Goal: Find specific page/section: Find specific page/section

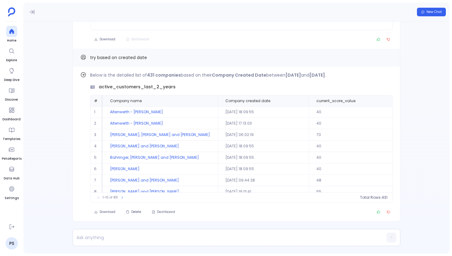
scroll to position [0, 255]
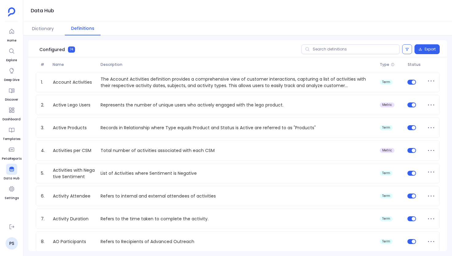
scroll to position [210, 0]
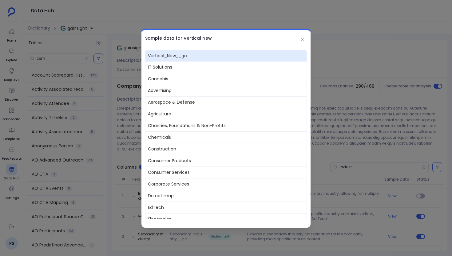
scroll to position [134, 0]
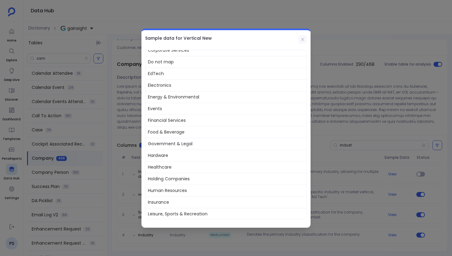
click at [306, 39] on button at bounding box center [302, 39] width 9 height 9
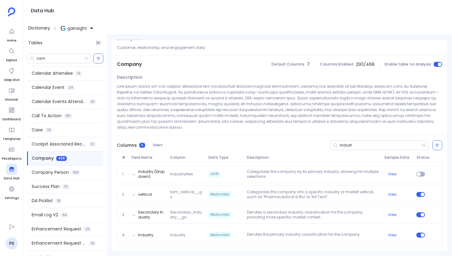
click at [42, 27] on span "Dictionary" at bounding box center [39, 28] width 22 height 6
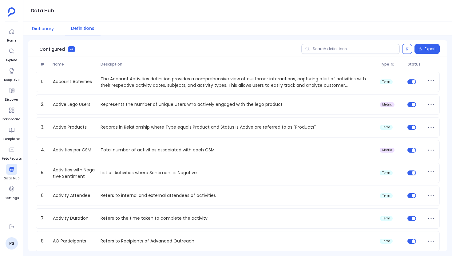
click at [47, 24] on button "Dictionary" at bounding box center [43, 29] width 34 height 14
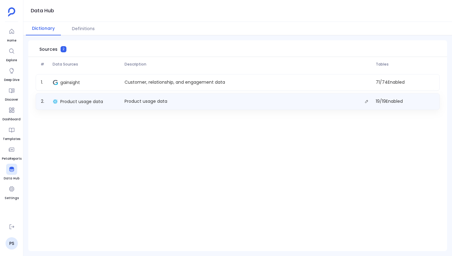
click at [77, 97] on div "Product usage data" at bounding box center [86, 101] width 72 height 9
